Goal: Transaction & Acquisition: Purchase product/service

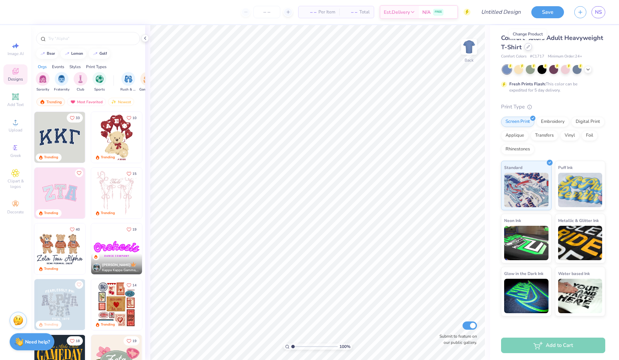
click at [530, 48] on div at bounding box center [529, 47] width 8 height 8
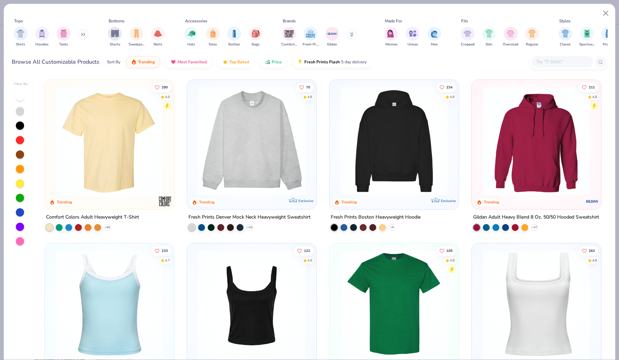
click at [408, 189] on img at bounding box center [394, 141] width 116 height 109
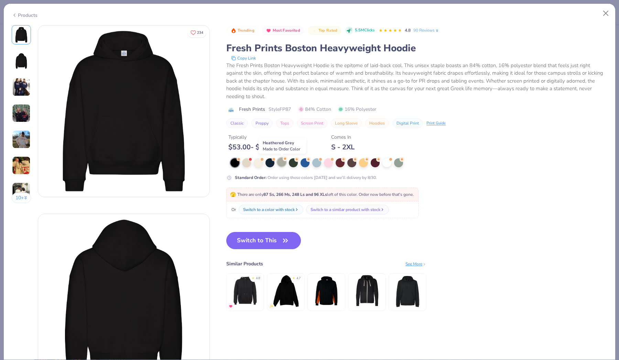
click at [280, 165] on div at bounding box center [281, 162] width 9 height 9
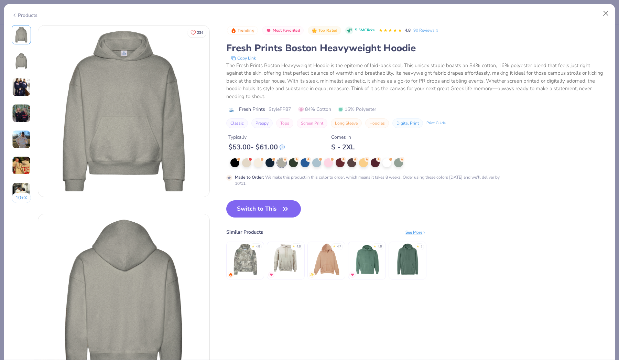
click at [231, 157] on div "Trending Most Favorited Top Rated 5.5M Clicks 4.8 90 Reviews Fresh Prints Bosto…" at bounding box center [416, 106] width 381 height 162
click at [232, 162] on div at bounding box center [234, 162] width 9 height 9
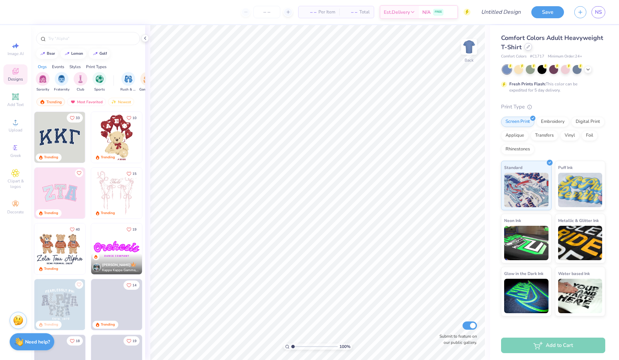
click at [526, 48] on div at bounding box center [529, 47] width 8 height 8
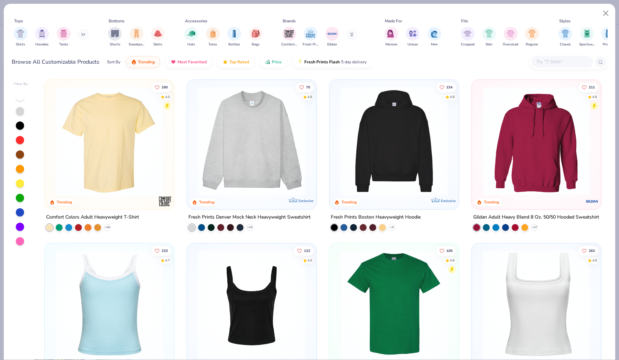
click at [87, 34] on button at bounding box center [83, 34] width 10 height 10
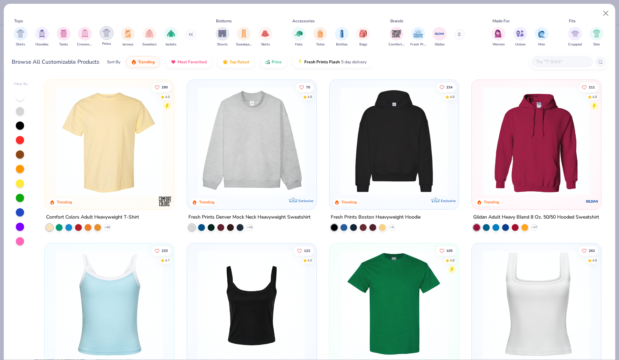
click at [108, 31] on img "filter for Polos" at bounding box center [106, 33] width 8 height 8
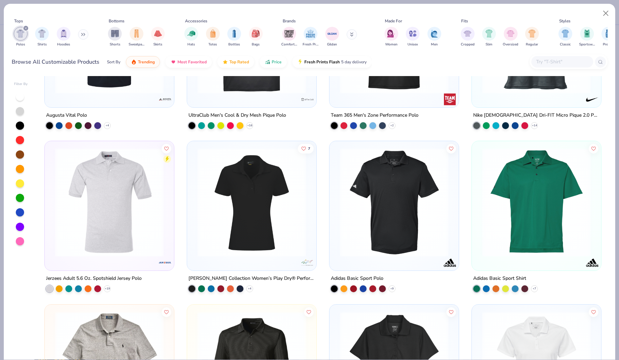
scroll to position [425, 0]
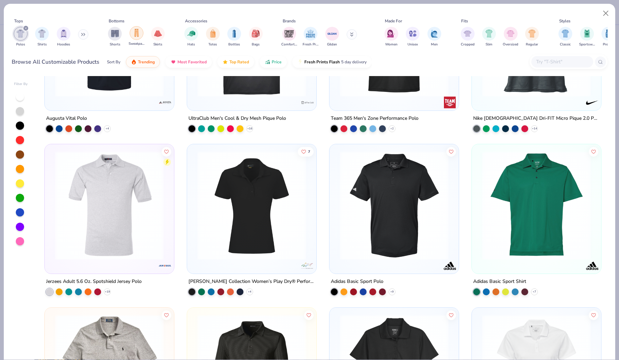
click at [130, 32] on div "filter for Sweatpants" at bounding box center [137, 33] width 14 height 14
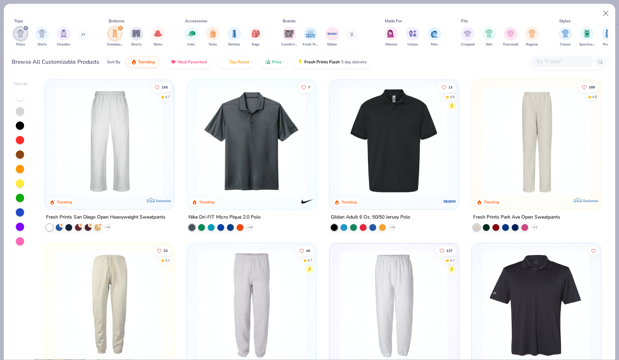
click at [134, 197] on div at bounding box center [109, 142] width 122 height 119
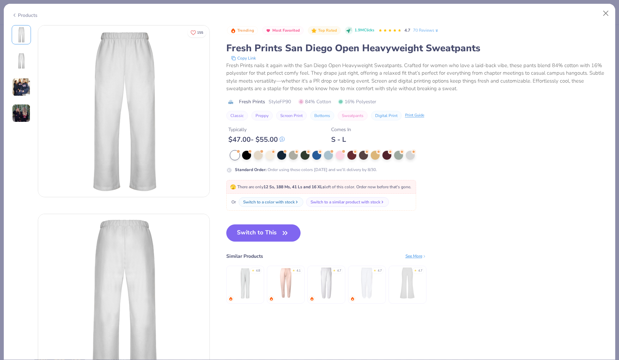
scroll to position [15, 0]
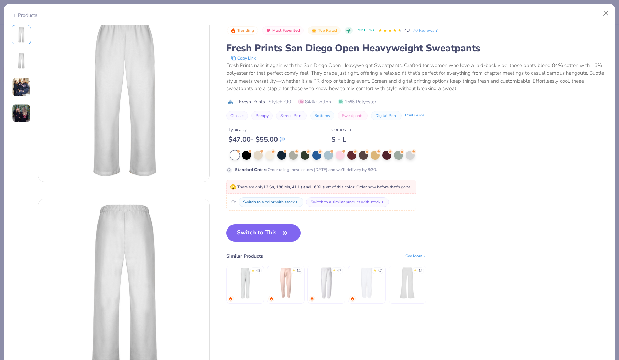
click at [28, 61] on img at bounding box center [21, 61] width 17 height 17
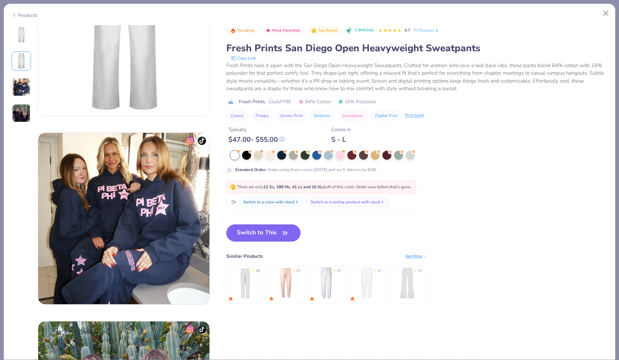
scroll to position [272, 0]
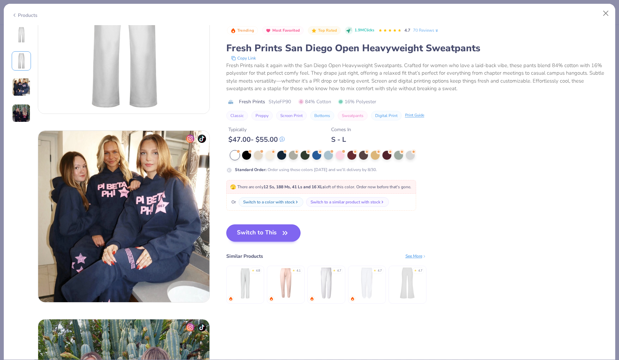
click at [265, 225] on button "Switch to This" at bounding box center [263, 232] width 75 height 17
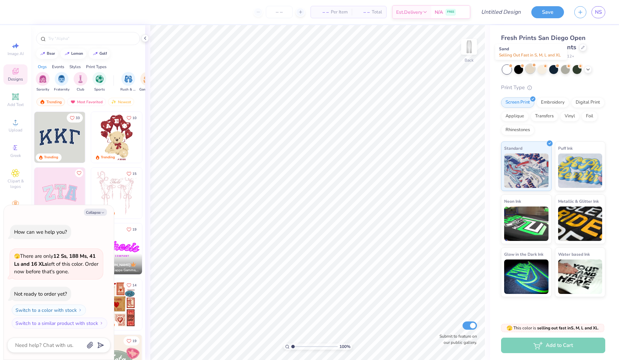
click at [532, 69] on div at bounding box center [530, 68] width 9 height 9
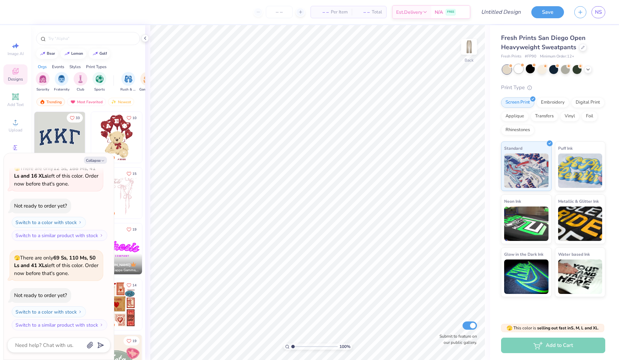
click at [514, 69] on div at bounding box center [518, 68] width 9 height 9
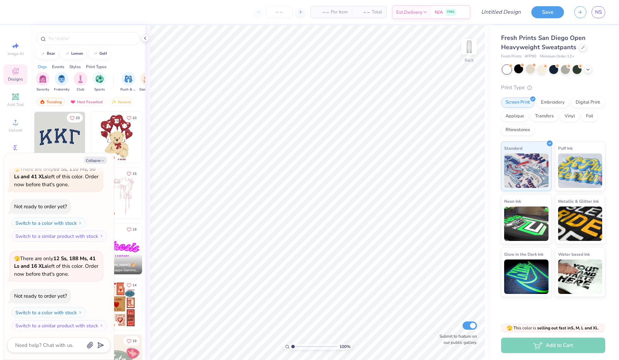
click at [506, 69] on div at bounding box center [506, 69] width 9 height 9
click at [573, 69] on div at bounding box center [577, 68] width 9 height 9
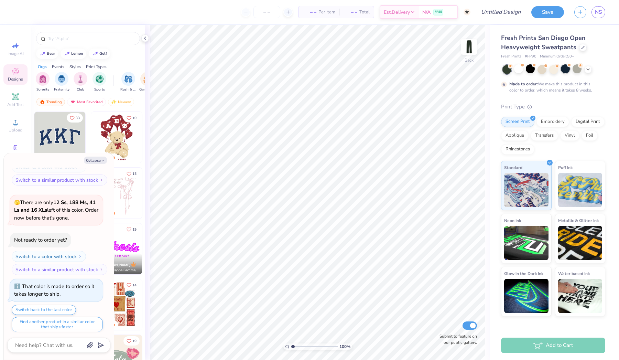
click at [567, 69] on div at bounding box center [565, 68] width 9 height 9
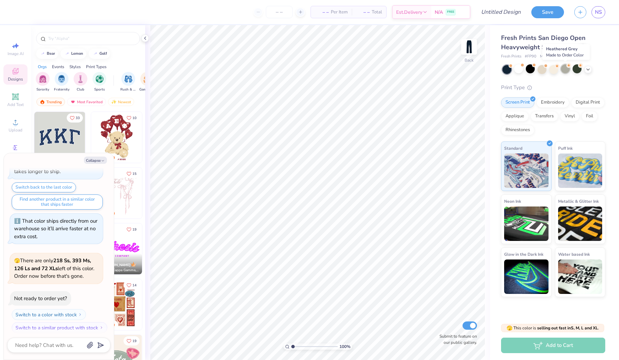
click at [565, 68] on div at bounding box center [565, 68] width 9 height 9
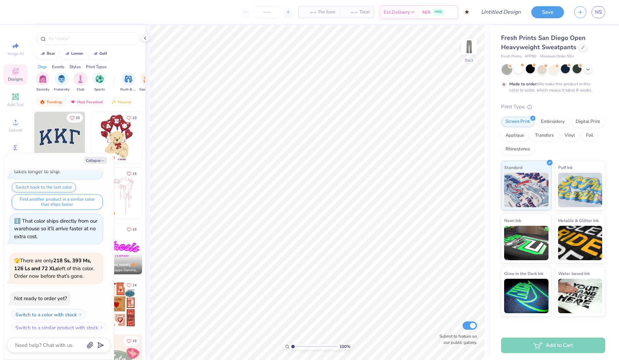
scroll to position [450, 0]
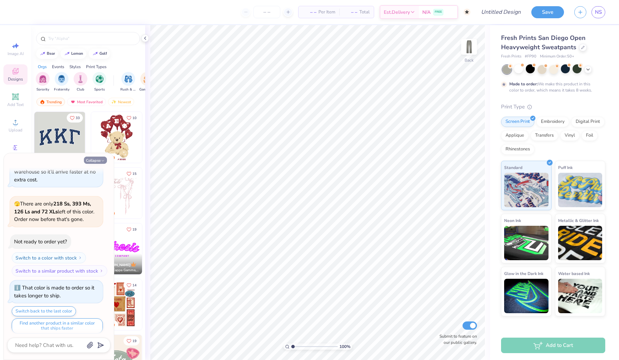
click at [100, 158] on button "Collapse" at bounding box center [95, 159] width 23 height 7
type textarea "x"
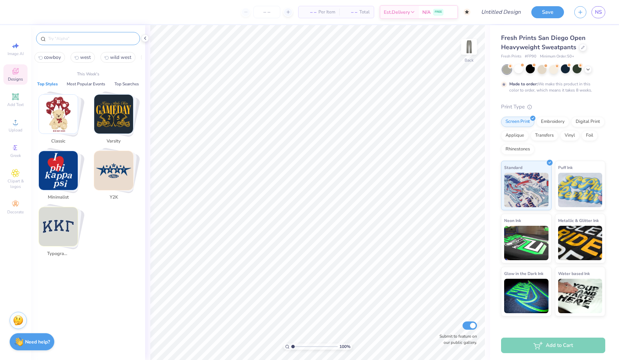
click at [73, 40] on input "text" at bounding box center [91, 38] width 88 height 7
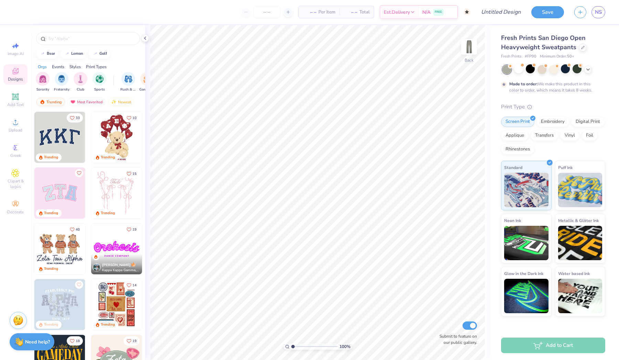
scroll to position [0, 0]
click at [71, 34] on div at bounding box center [88, 38] width 104 height 13
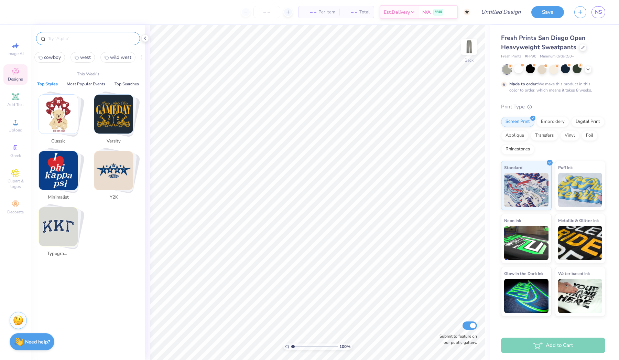
click at [70, 38] on input "text" at bounding box center [91, 38] width 88 height 7
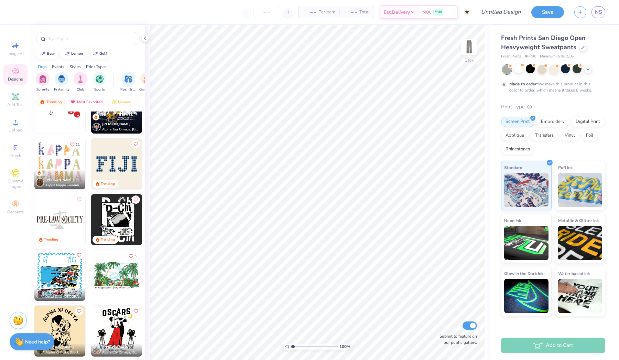
scroll to position [2163, 0]
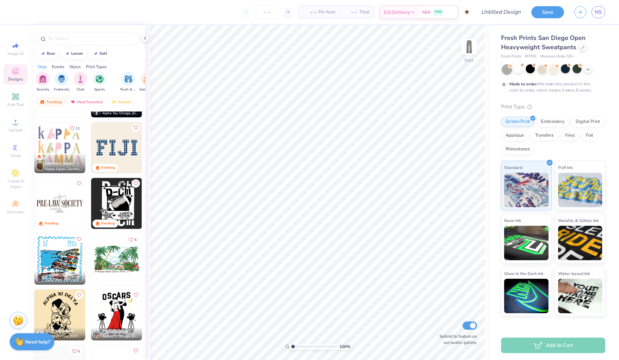
click at [128, 147] on img at bounding box center [116, 147] width 51 height 51
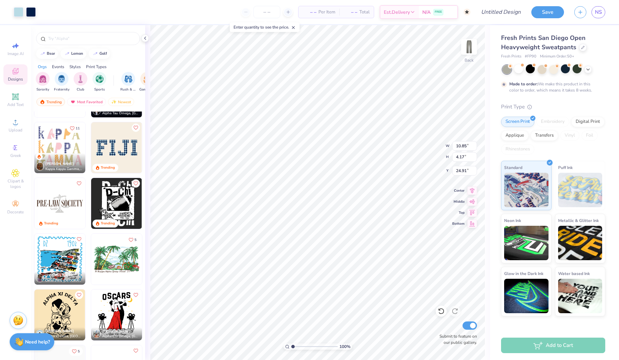
type input "6.81"
type input "2.62"
type input "8.06"
type input "1.83"
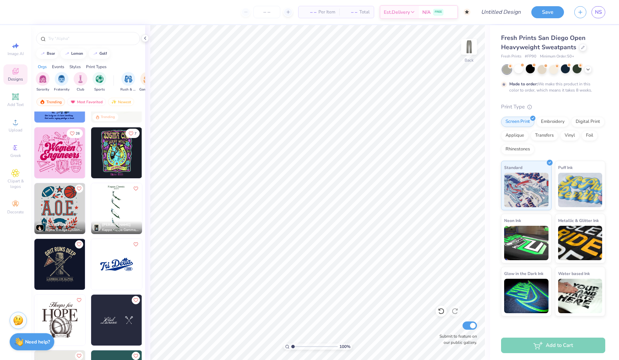
scroll to position [2859, 0]
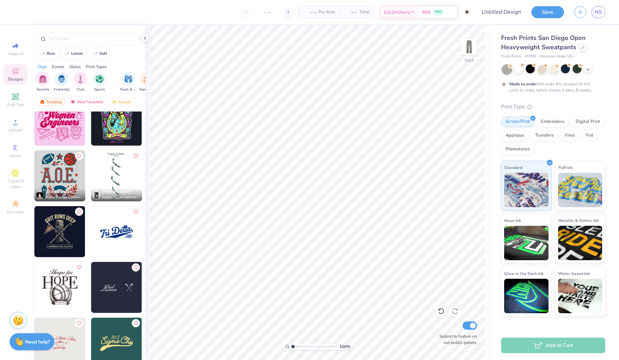
click at [117, 229] on img at bounding box center [116, 231] width 51 height 51
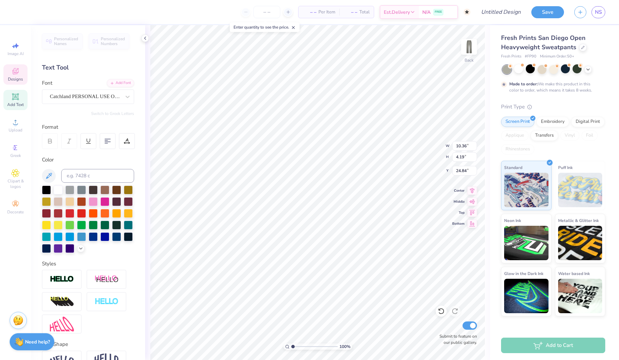
scroll to position [0, 1]
type textarea "Lambda Chi"
type input "8.81"
type input "3.42"
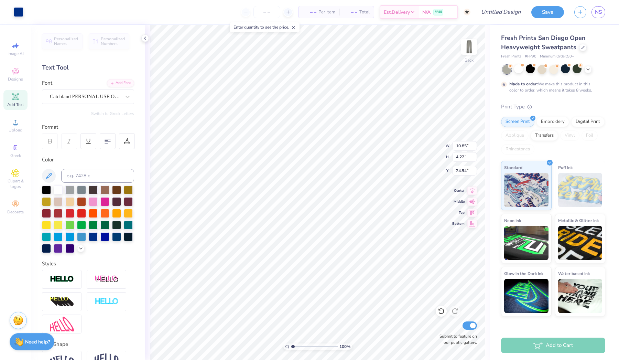
type input "25.74"
type input "7.19"
type input "2.79"
type input "26.37"
type input "4.93"
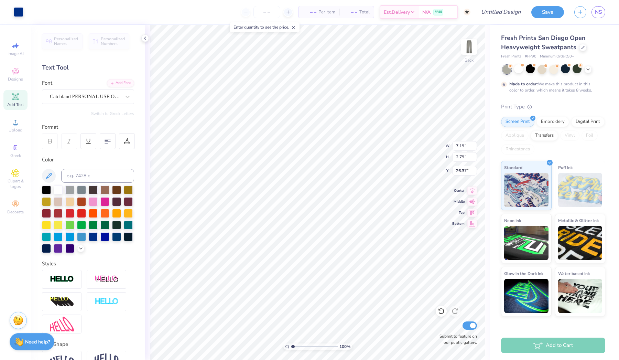
type input "1.92"
type input "8.96"
